Goal: Find specific page/section: Find specific page/section

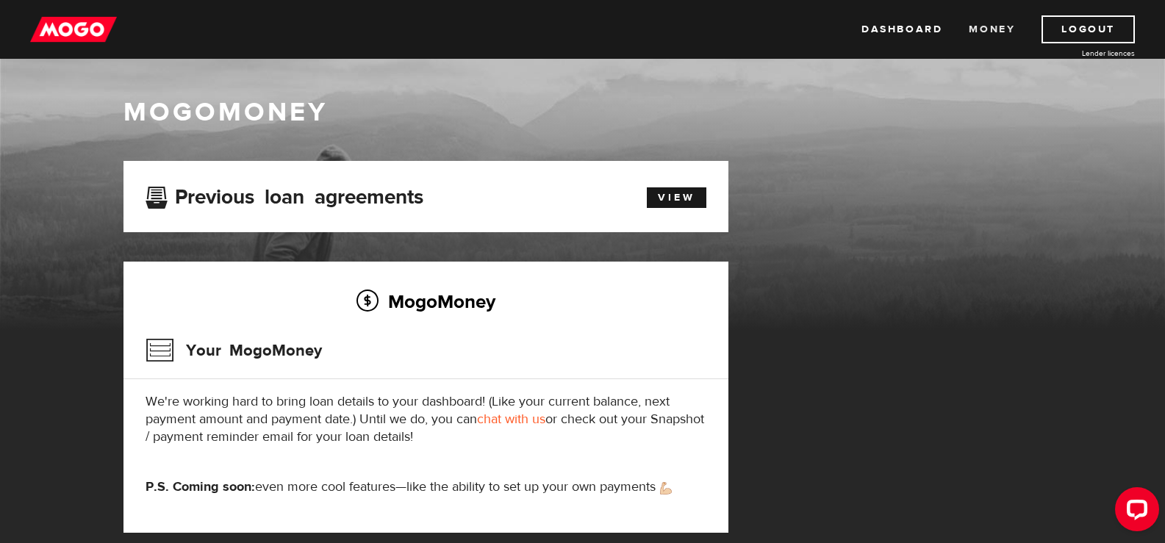
click at [980, 38] on link "Money" at bounding box center [992, 29] width 46 height 28
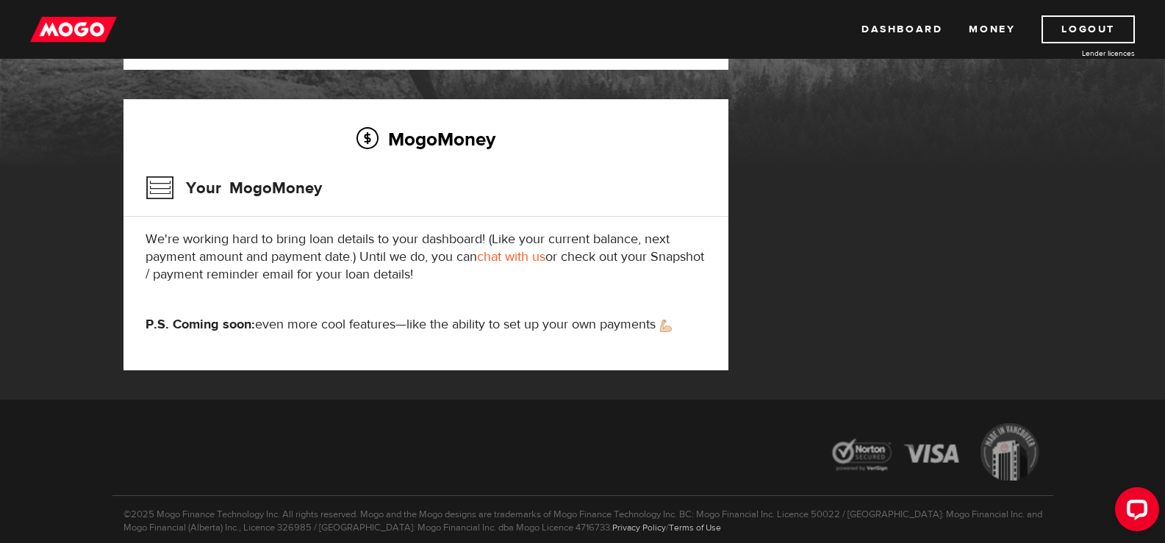
scroll to position [165, 0]
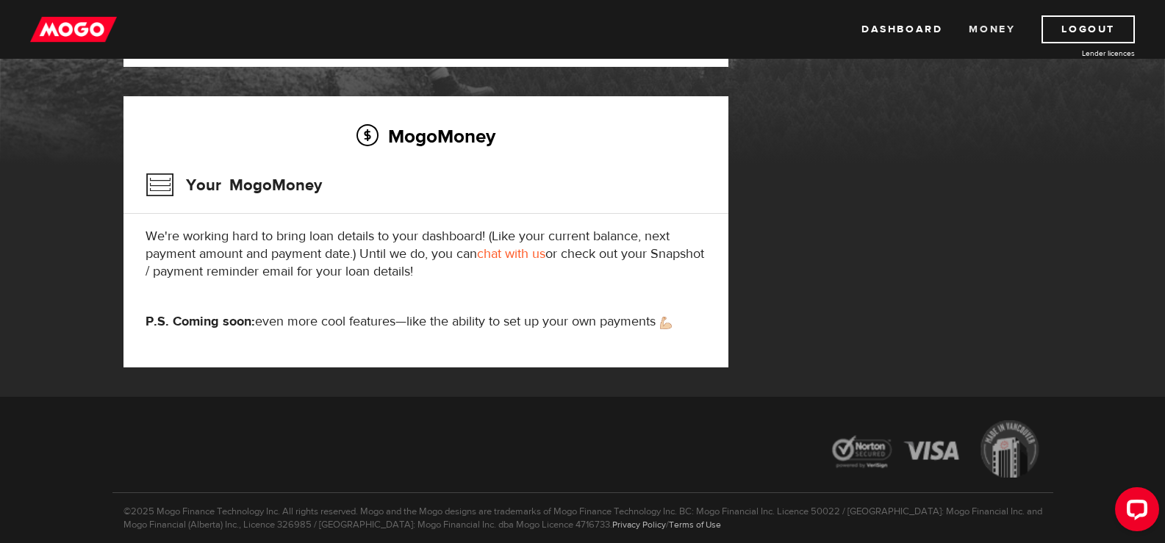
click at [984, 29] on link "Money" at bounding box center [992, 29] width 46 height 28
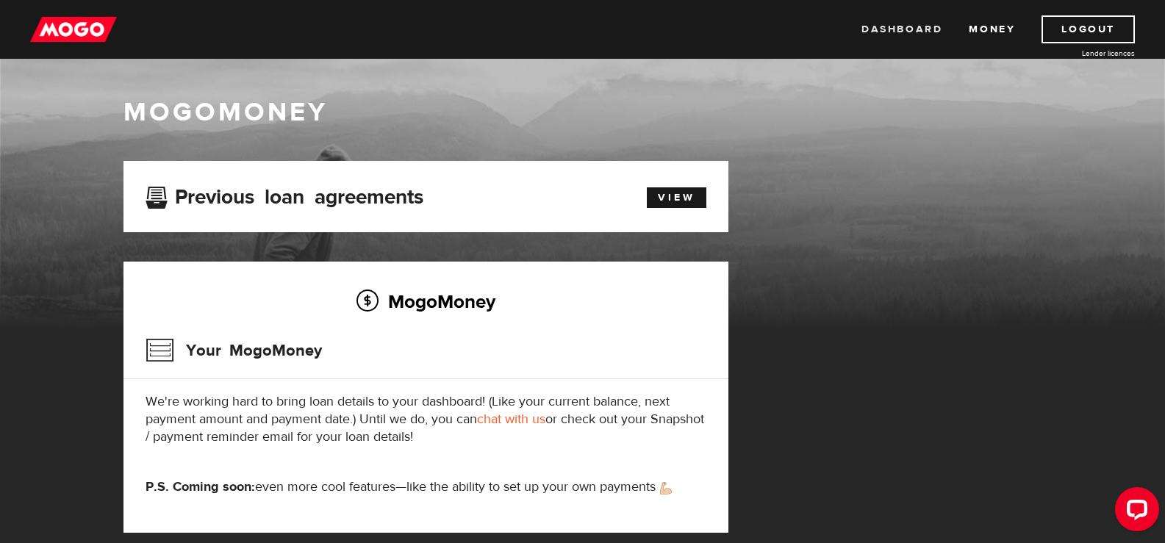
click at [890, 26] on link "Dashboard" at bounding box center [902, 29] width 81 height 28
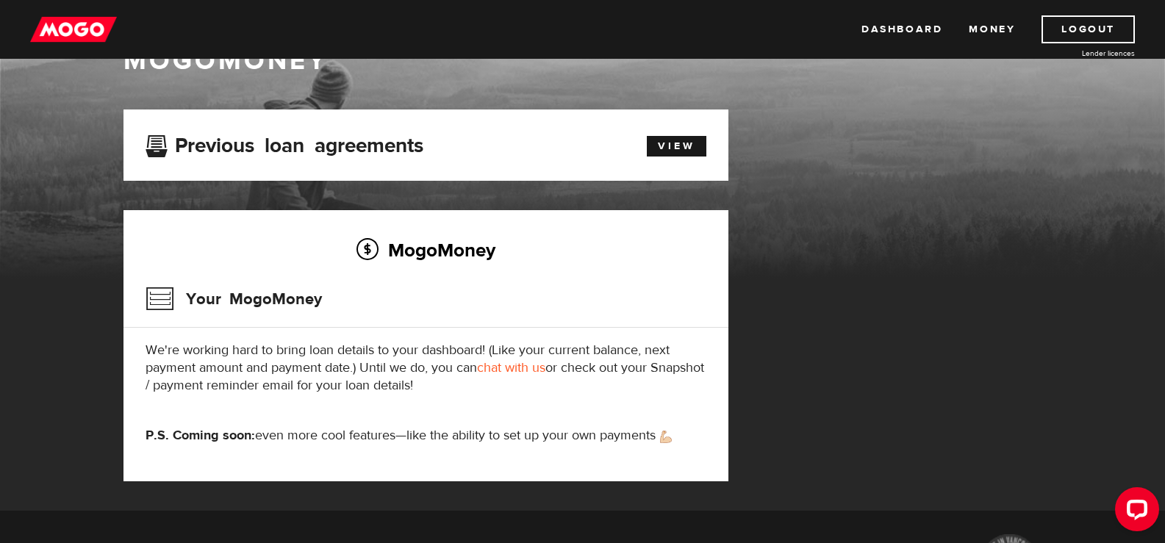
scroll to position [37, 0]
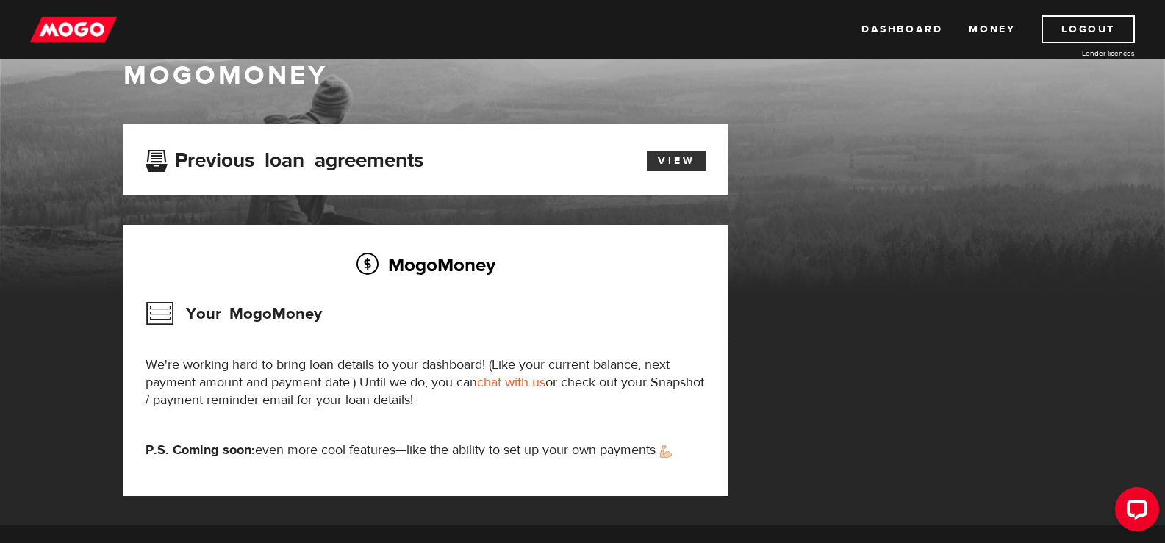
click at [679, 161] on link "View" at bounding box center [677, 161] width 60 height 21
